Goal: Task Accomplishment & Management: Manage account settings

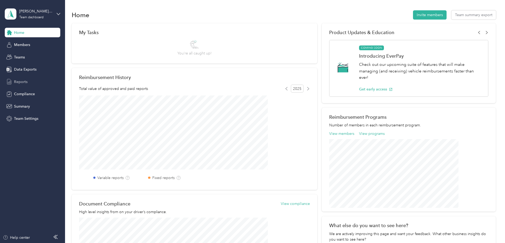
click at [28, 85] on div "Reports" at bounding box center [32, 82] width 55 height 10
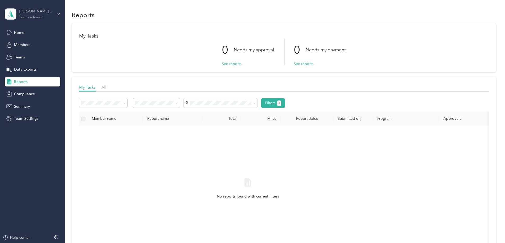
click at [23, 18] on div "Team dashboard" at bounding box center [31, 17] width 24 height 3
click at [32, 56] on div "Personal dashboard" at bounding box center [26, 56] width 33 height 6
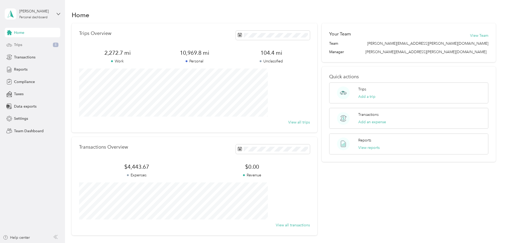
click at [17, 46] on span "Trips" at bounding box center [18, 45] width 8 height 6
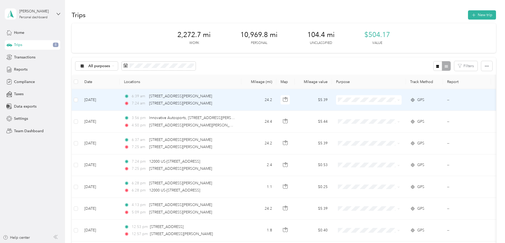
click at [390, 119] on span "Personal" at bounding box center [408, 118] width 49 height 6
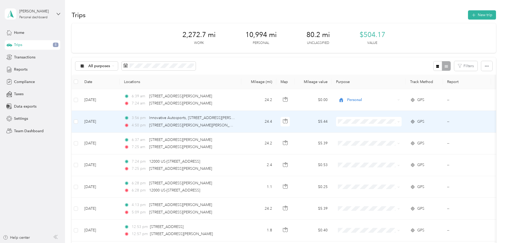
click at [391, 138] on span "Personal" at bounding box center [408, 139] width 49 height 6
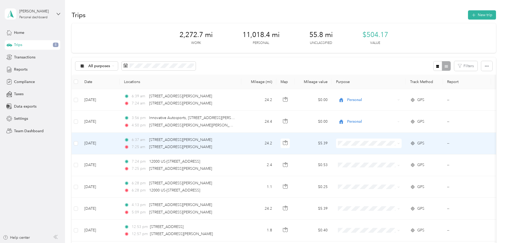
click at [381, 163] on span "Personal" at bounding box center [404, 162] width 58 height 6
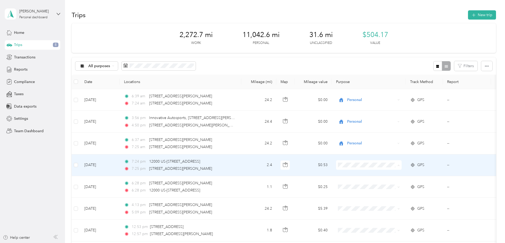
click at [391, 182] on span "Personal" at bounding box center [408, 184] width 49 height 6
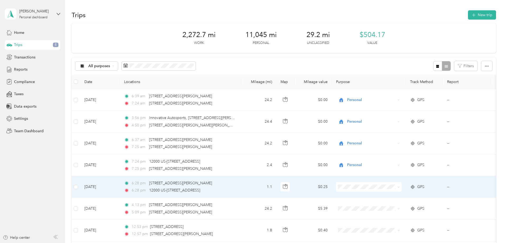
click at [381, 207] on span "Personal" at bounding box center [404, 205] width 58 height 6
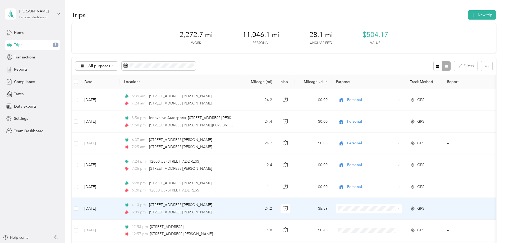
click at [385, 226] on span "Personal" at bounding box center [408, 228] width 49 height 6
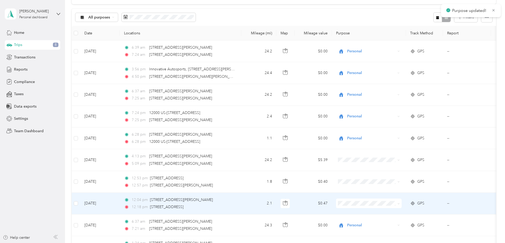
scroll to position [53, 0]
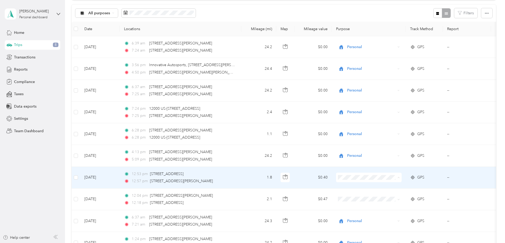
click at [387, 195] on span "Personal" at bounding box center [408, 197] width 49 height 6
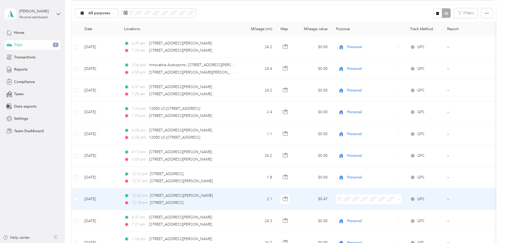
click at [385, 217] on span "Personal" at bounding box center [408, 218] width 49 height 6
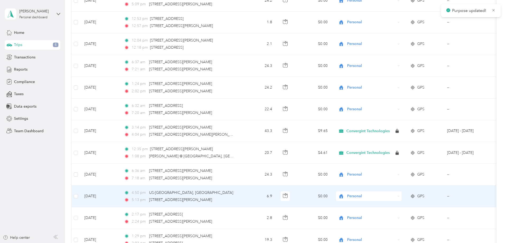
scroll to position [0, 0]
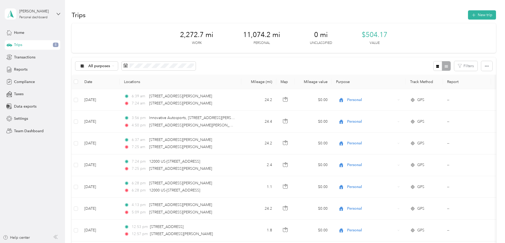
click at [31, 44] on div "Trips 8" at bounding box center [32, 45] width 55 height 10
click at [29, 34] on div "Home" at bounding box center [32, 33] width 55 height 10
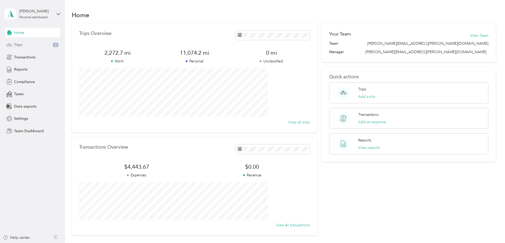
click at [21, 44] on span "Trips" at bounding box center [18, 45] width 8 height 6
